Goal: Task Accomplishment & Management: Use online tool/utility

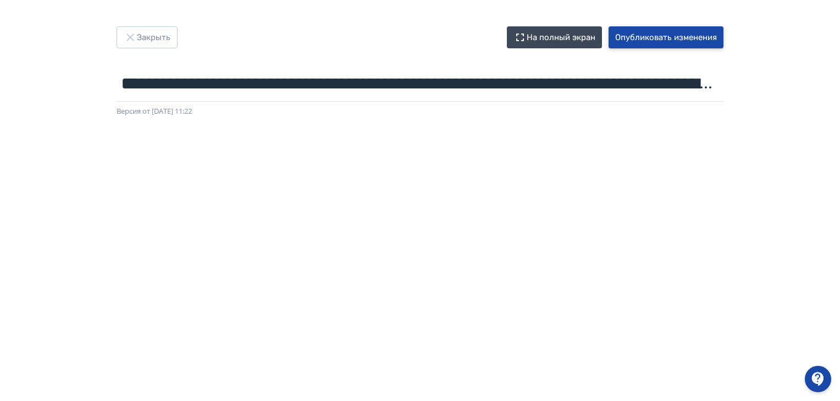
click at [629, 40] on button "Опубликовать изменения" at bounding box center [666, 37] width 115 height 22
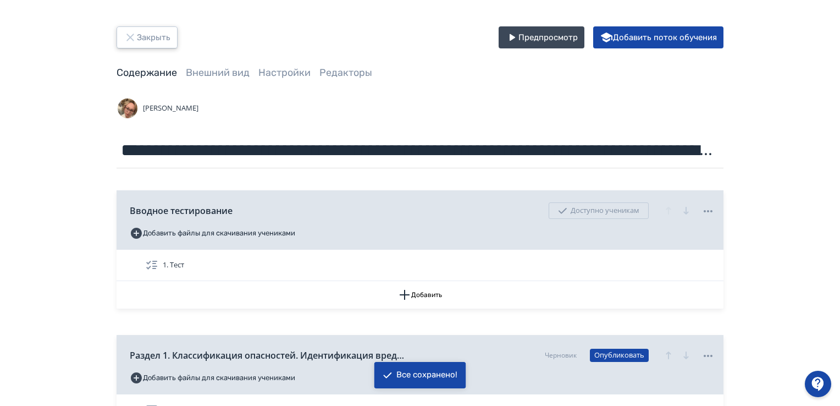
click at [147, 36] on button "Закрыть" at bounding box center [147, 37] width 61 height 22
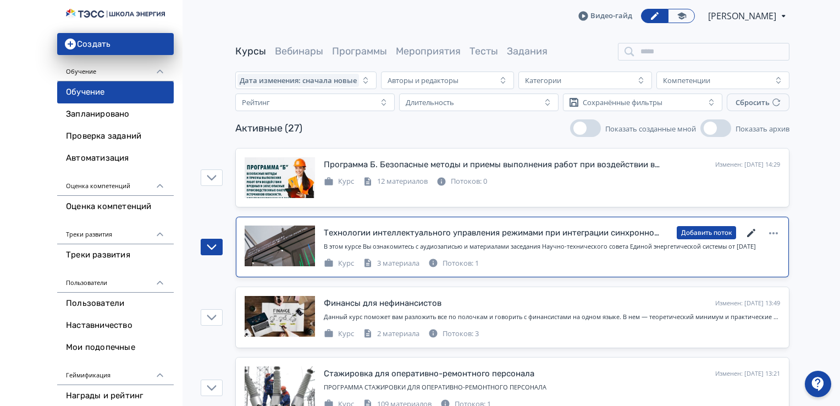
click at [750, 229] on icon at bounding box center [751, 233] width 13 height 13
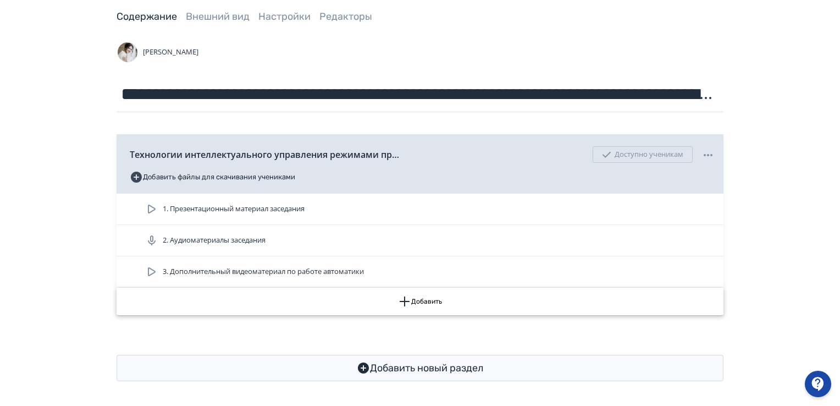
scroll to position [58, 0]
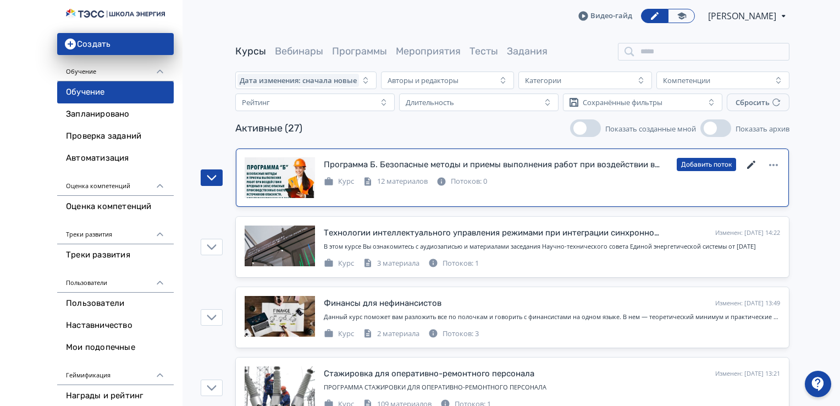
click at [750, 161] on icon at bounding box center [751, 164] width 13 height 13
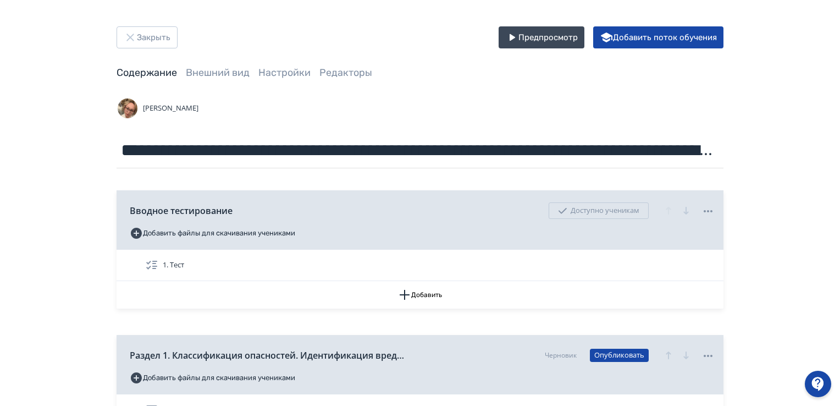
scroll to position [275, 0]
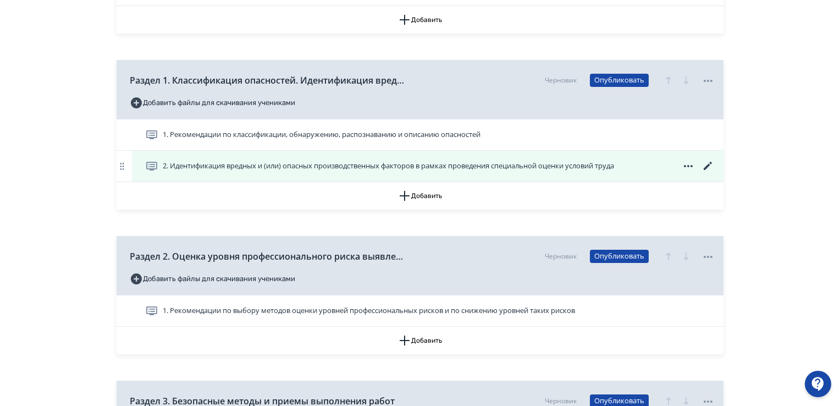
click at [707, 168] on icon at bounding box center [708, 165] width 13 height 13
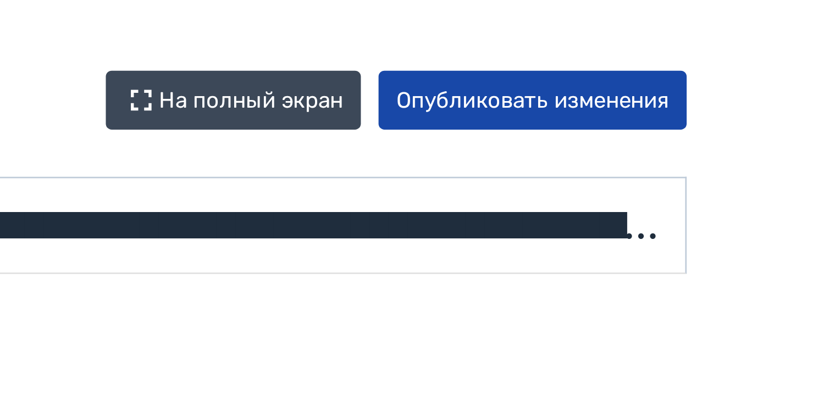
scroll to position [0, 2]
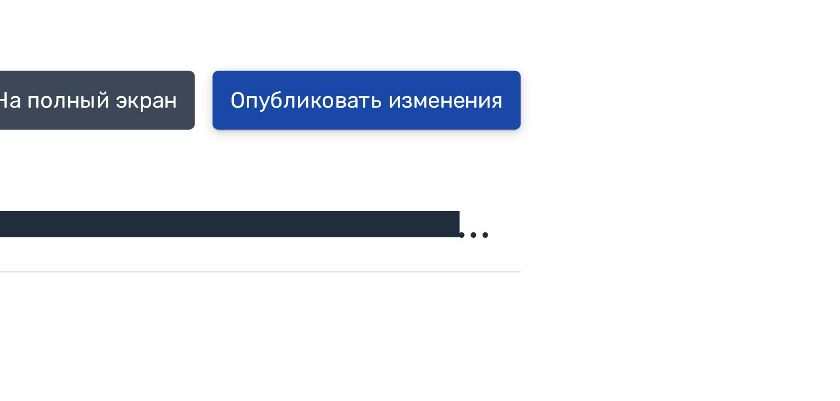
click at [633, 37] on button "Опубликовать изменения" at bounding box center [666, 37] width 115 height 22
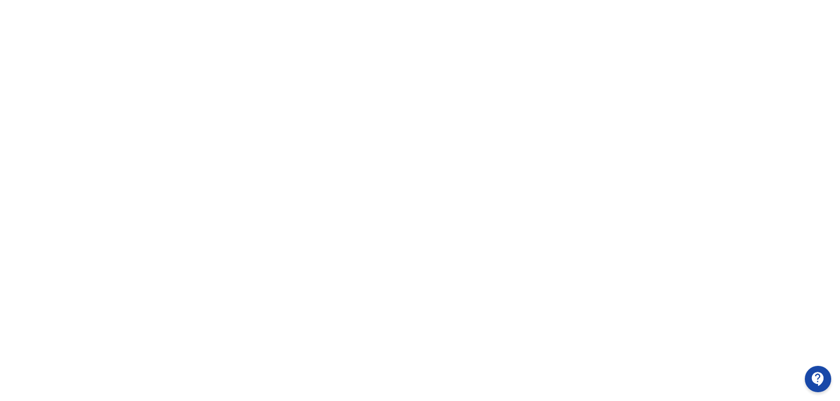
scroll to position [232, 0]
